Goal: Communication & Community: Ask a question

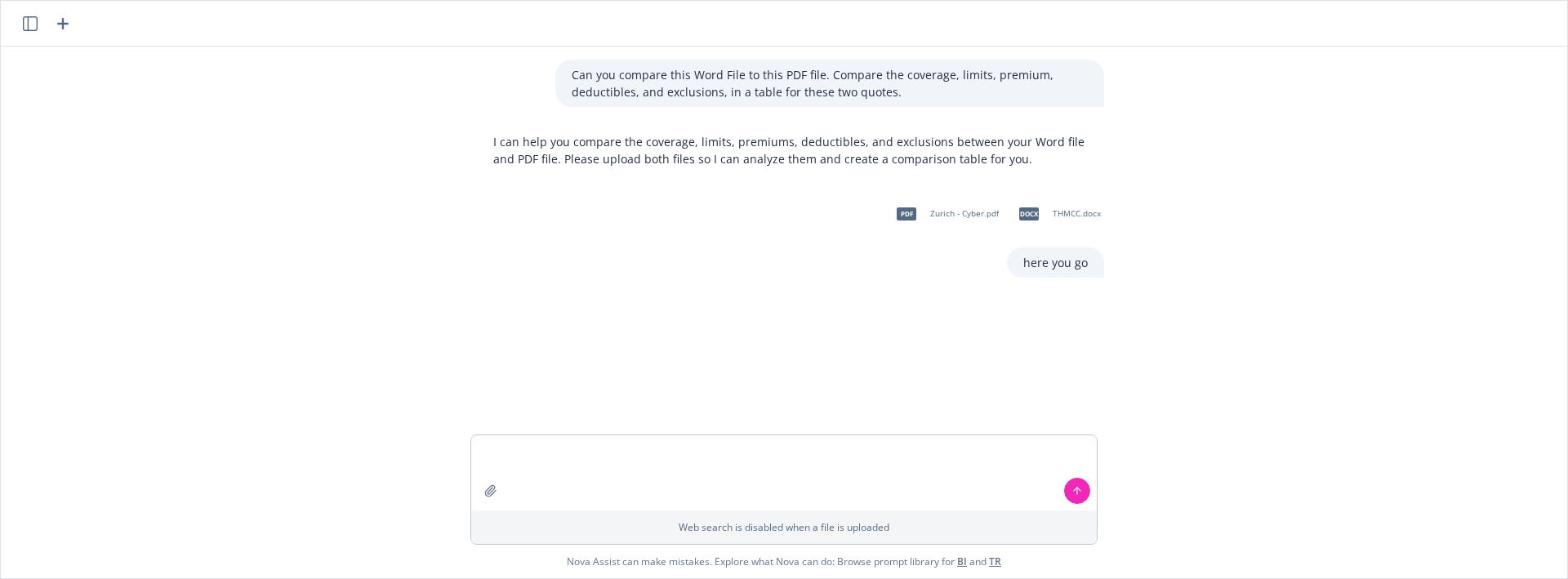
click at [733, 456] on textarea at bounding box center [784, 473] width 625 height 75
type textarea "update?"
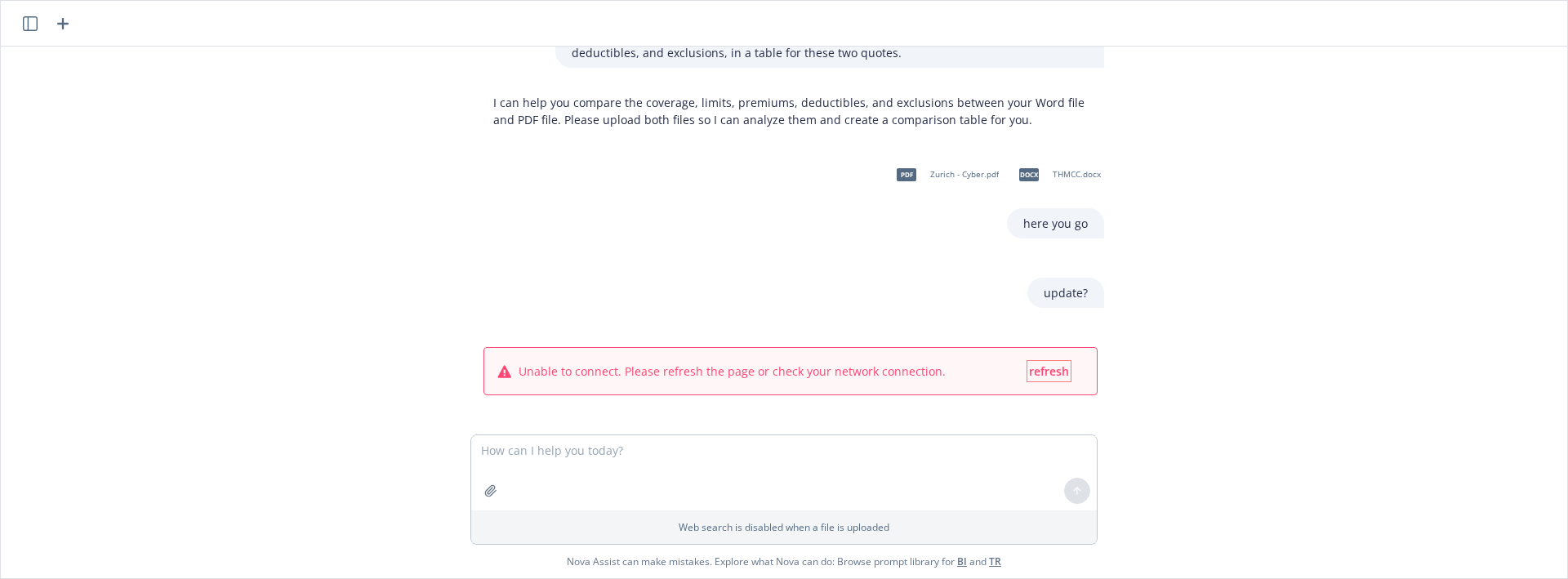
click at [1032, 360] on div "Unable to connect. Please refresh the page or check your network connection. re…" at bounding box center [790, 371] width 613 height 46
click at [1047, 369] on span "refresh" at bounding box center [1049, 371] width 40 height 16
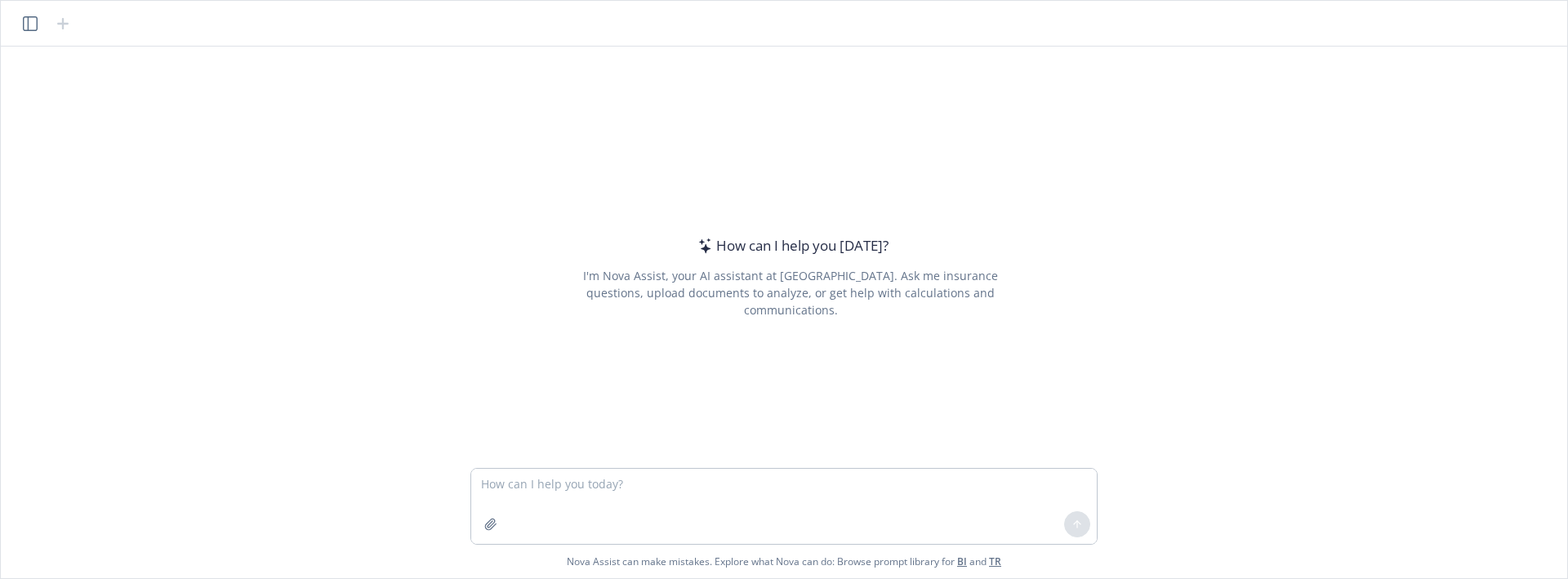
click at [1456, 337] on div "How can I help you [DATE]? I'm Nova Assist, your AI assistant at Newfront. Ask …" at bounding box center [784, 257] width 1553 height 421
click at [294, 461] on div at bounding box center [790, 459] width 1540 height 20
click at [750, 494] on textarea at bounding box center [784, 506] width 625 height 75
paste textarea "Can you compare this Word File to this PDF file. Compare the coverage, limits, …"
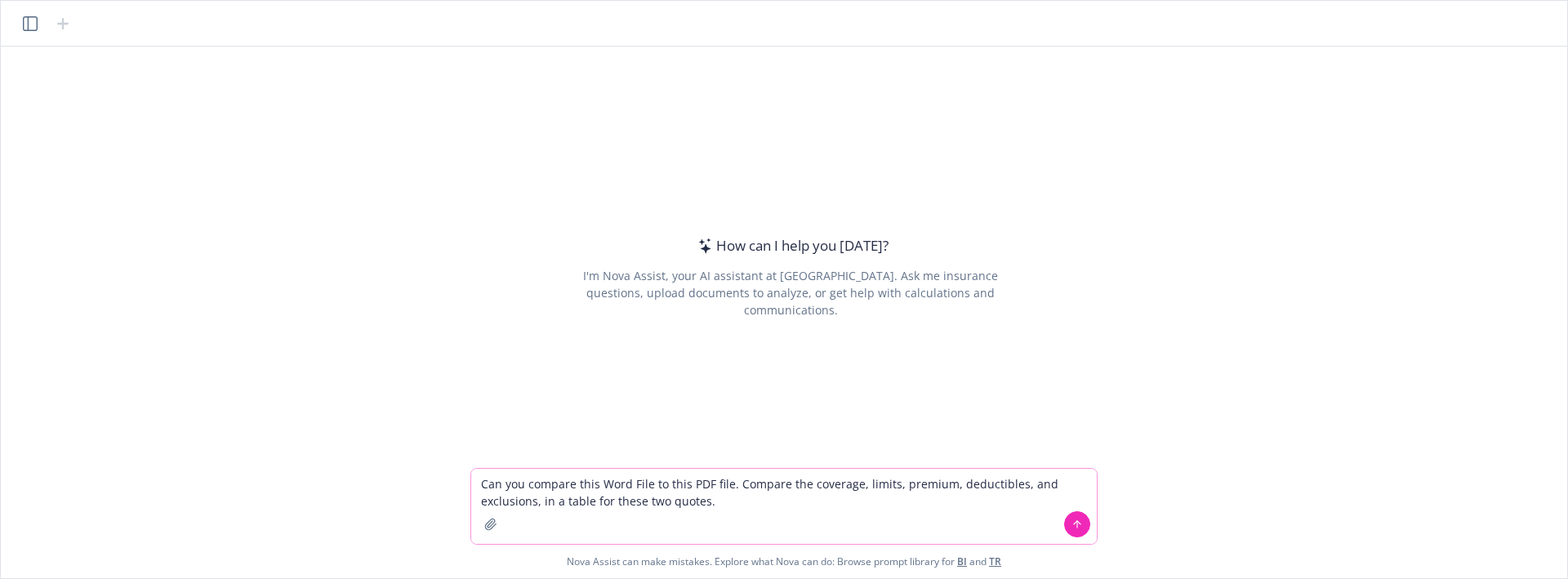
type textarea "Can you compare this Word File to this PDF file. Compare the coverage, limits, …"
click at [489, 533] on button "button" at bounding box center [491, 524] width 27 height 27
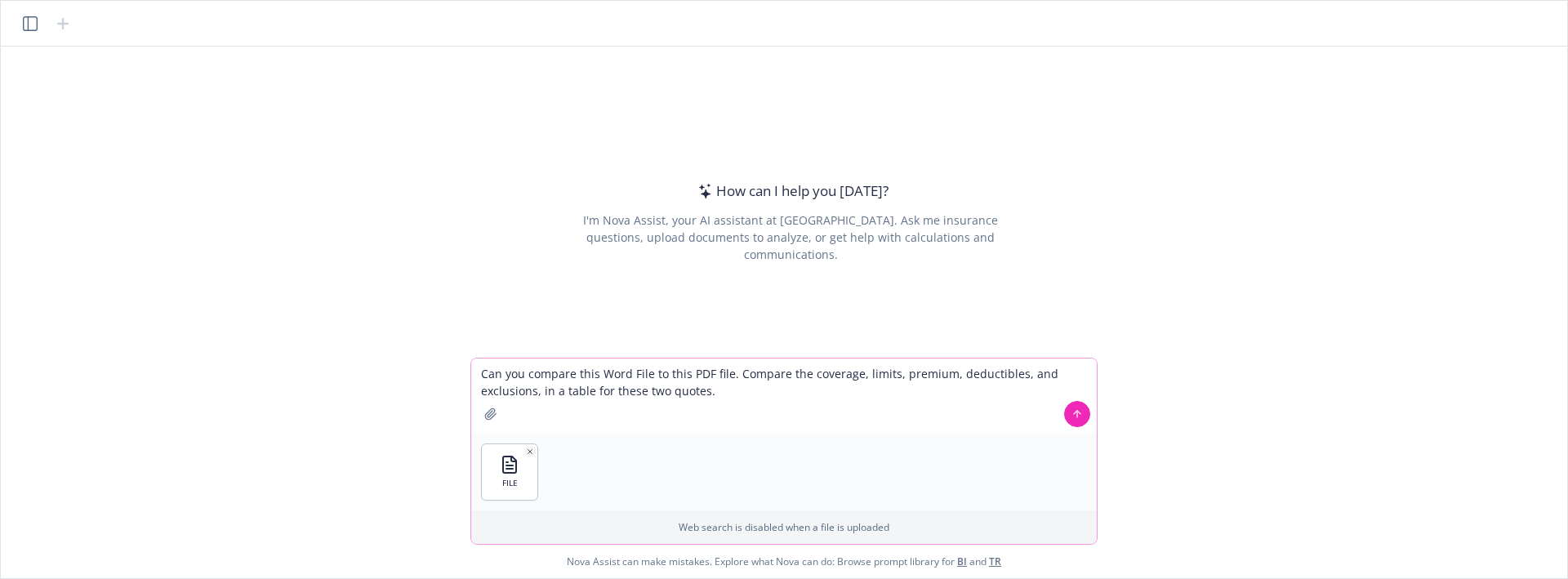
click at [491, 415] on icon "button" at bounding box center [490, 413] width 11 height 11
click at [1083, 416] on button at bounding box center [1077, 414] width 27 height 27
